Goal: Check status: Check status

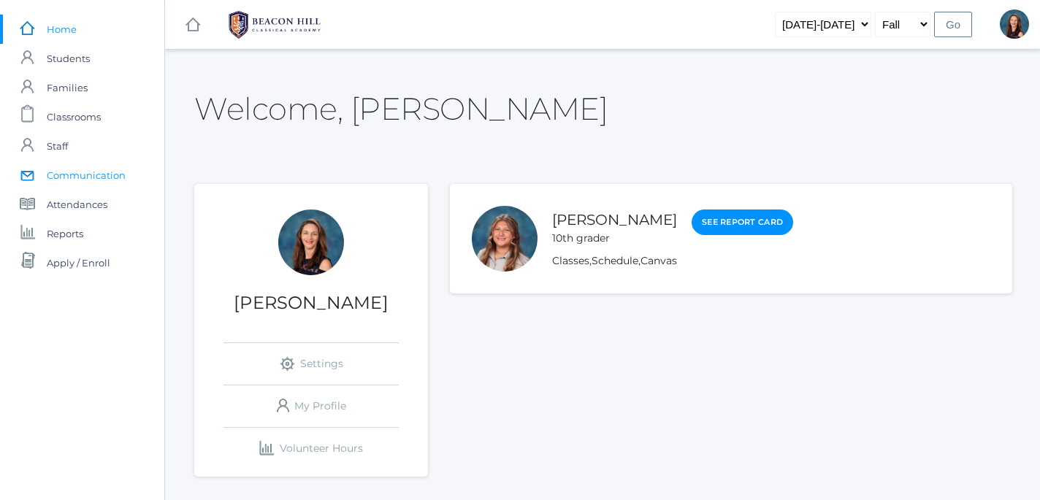
click at [96, 173] on span "Communication" at bounding box center [86, 175] width 79 height 29
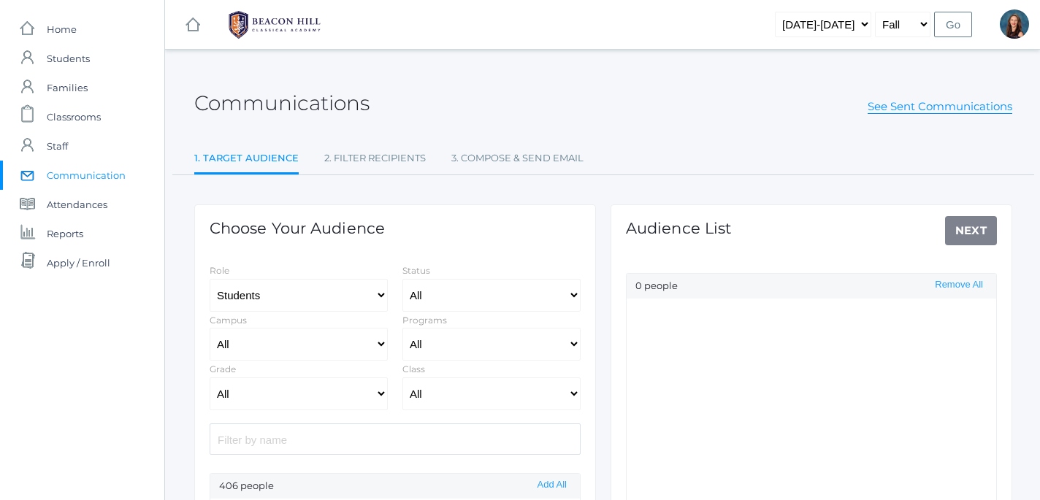
select select "Enrolled"
click at [952, 109] on link "See Sent Communications" at bounding box center [940, 106] width 145 height 15
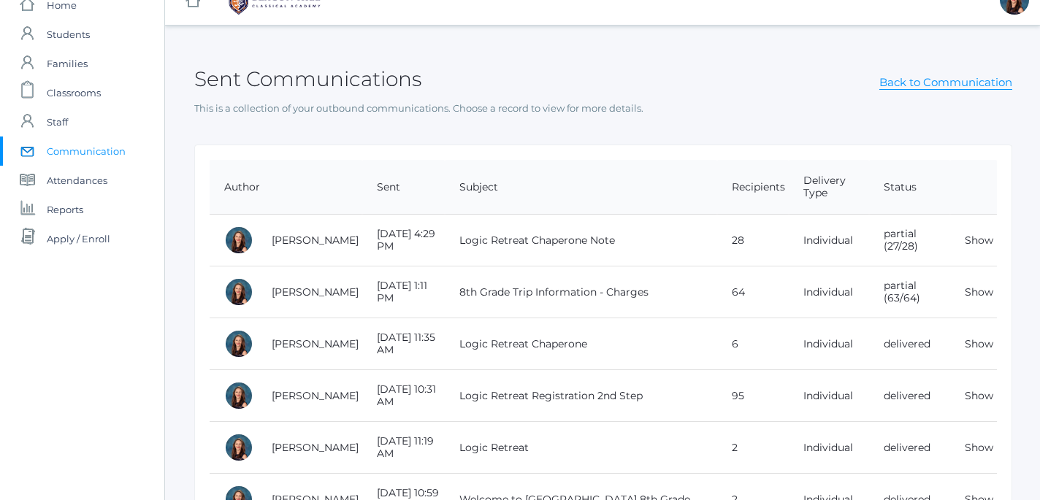
scroll to position [28, 0]
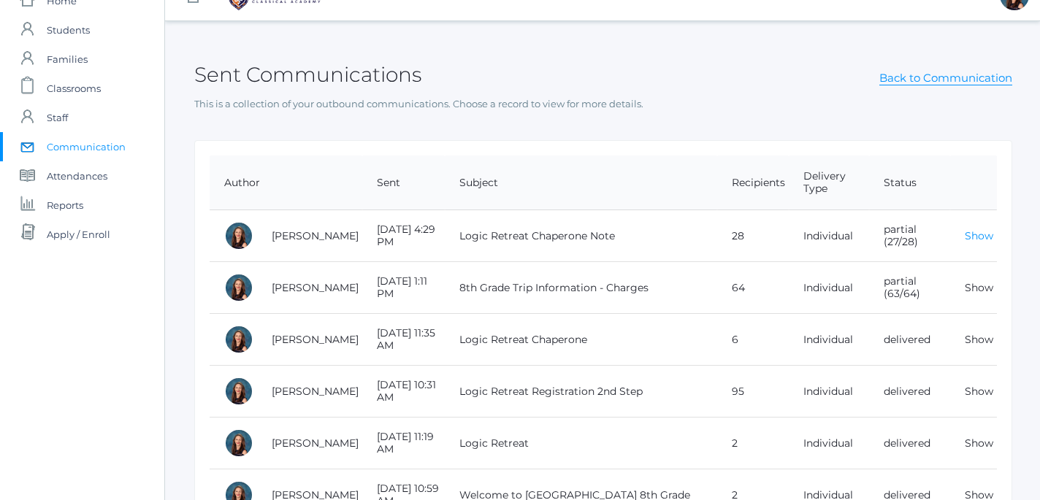
click at [983, 239] on link "Show" at bounding box center [979, 235] width 28 height 13
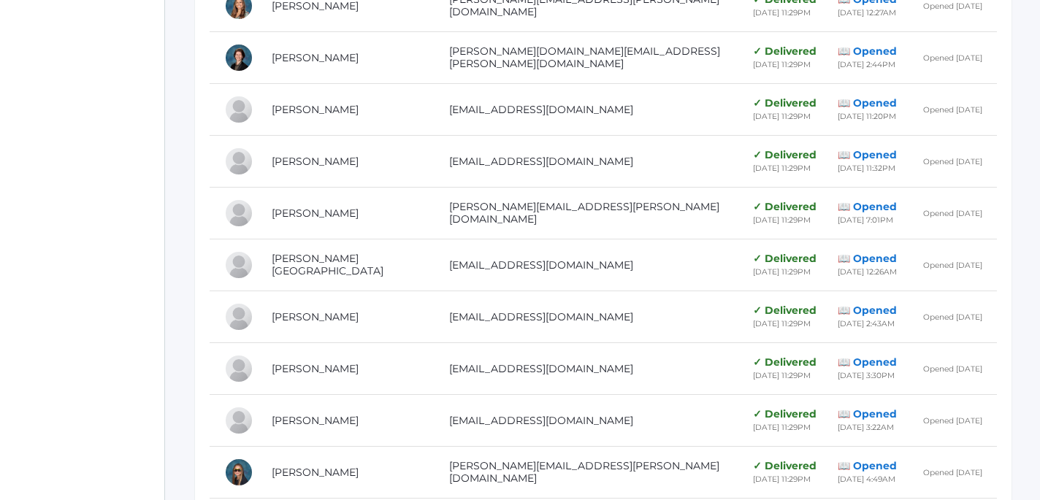
scroll to position [1786, 0]
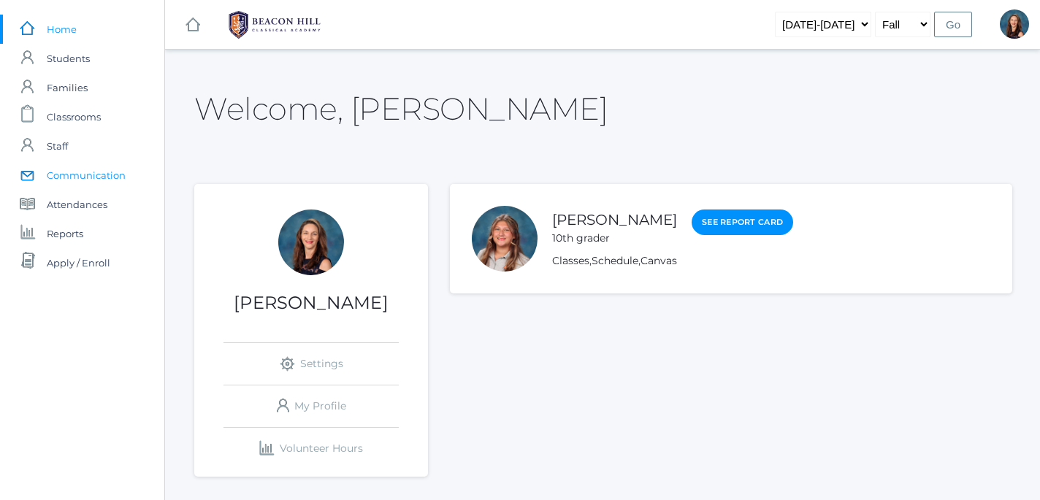
click at [75, 180] on span "Communication" at bounding box center [86, 175] width 79 height 29
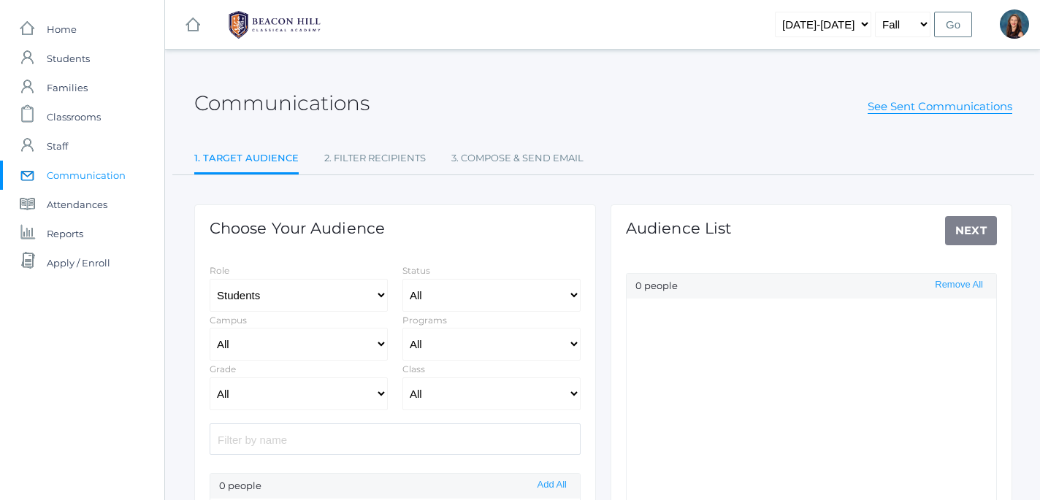
select select "Enrolled"
click at [68, 264] on span "Apply / Enroll" at bounding box center [79, 262] width 64 height 29
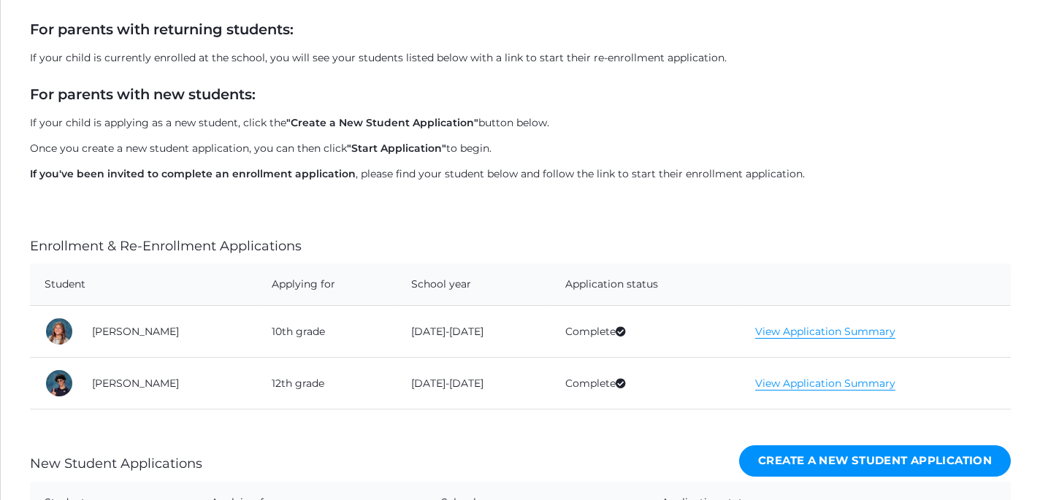
scroll to position [198, 0]
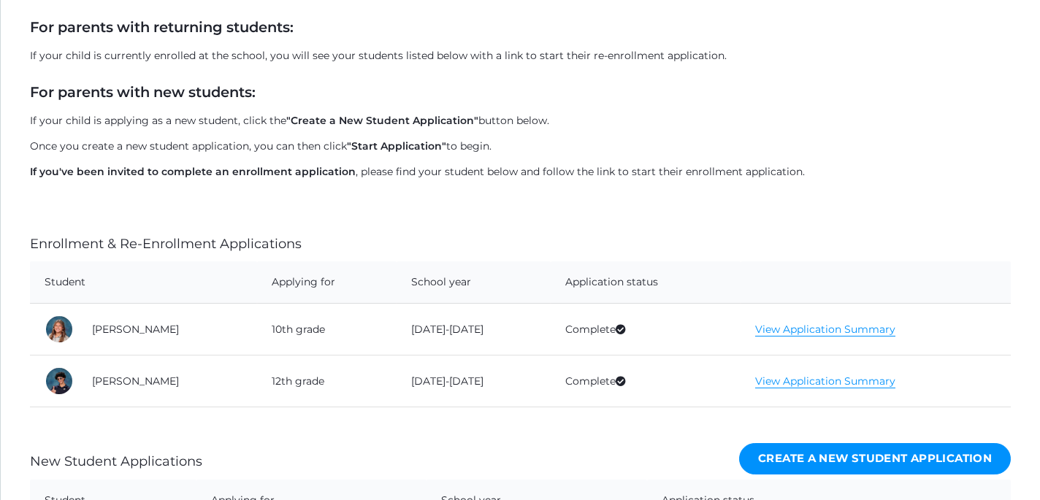
click at [804, 332] on link "View Application Summary" at bounding box center [825, 330] width 140 height 14
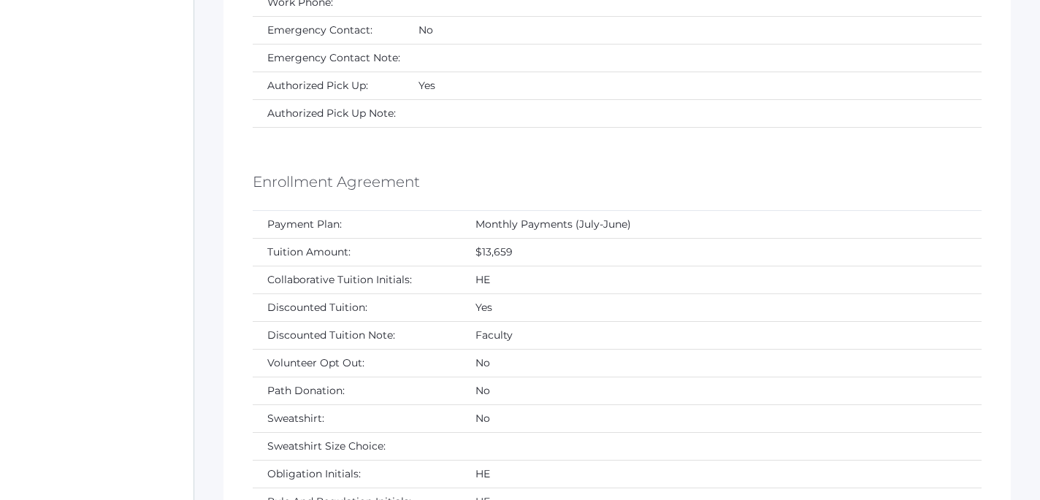
scroll to position [12586, 0]
